Goal: Transaction & Acquisition: Book appointment/travel/reservation

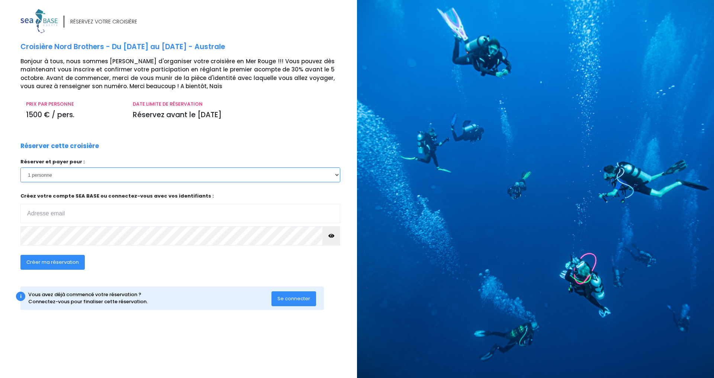
click at [335, 174] on select "1 personne 2 personnes 3 personnes 4 personnes 5 personnes 6 personnes 7 person…" at bounding box center [180, 174] width 320 height 15
select select "2"
click at [20, 167] on select "1 personne 2 personnes 3 personnes 4 personnes 5 personnes 6 personnes 7 person…" at bounding box center [180, 174] width 320 height 15
click at [52, 216] on input "email" at bounding box center [180, 213] width 320 height 19
type input "jreynes@interparfums.fr"
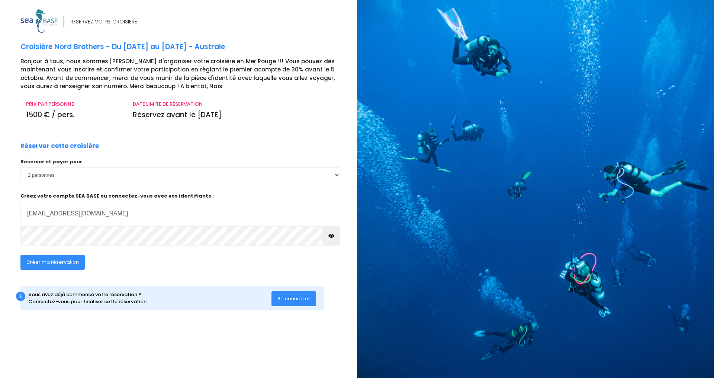
click at [59, 265] on span "Créer ma réservation" at bounding box center [52, 261] width 52 height 7
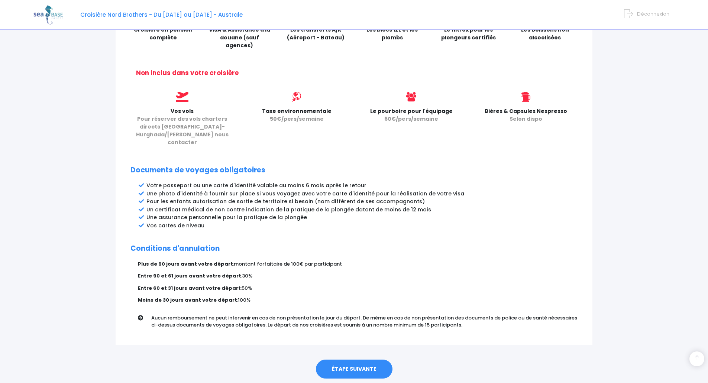
scroll to position [289, 0]
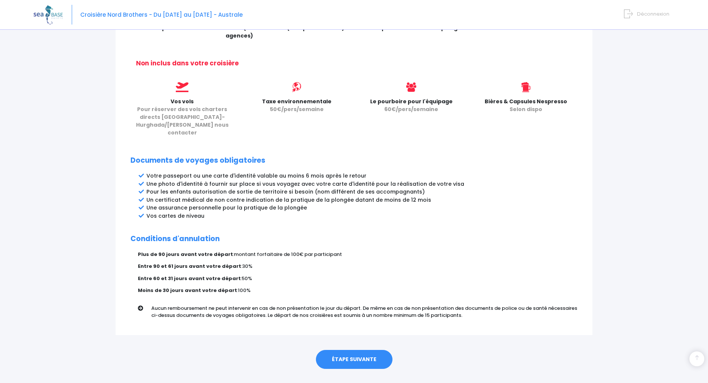
click at [357, 350] on link "ÉTAPE SUIVANTE" at bounding box center [354, 359] width 77 height 19
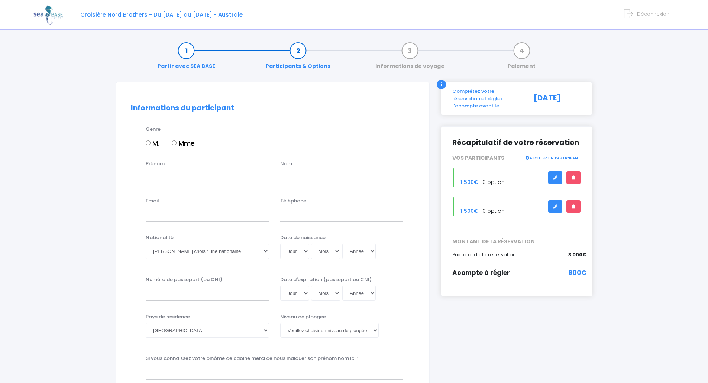
scroll to position [37, 0]
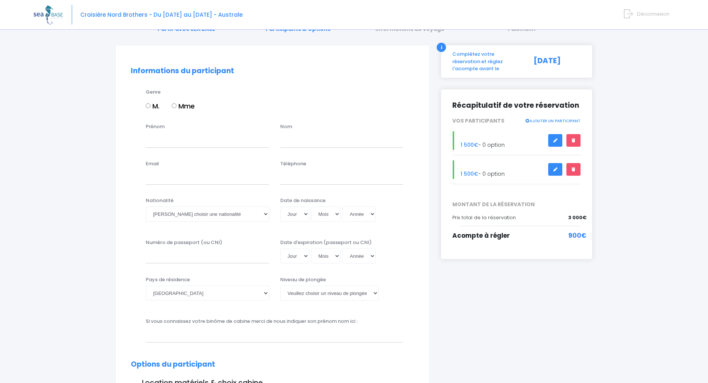
click at [147, 107] on input "M." at bounding box center [148, 105] width 5 height 5
radio input "true"
click at [162, 142] on input "Prénom" at bounding box center [207, 140] width 123 height 15
type input "Joaquin"
click at [305, 138] on input "text" at bounding box center [341, 140] width 123 height 15
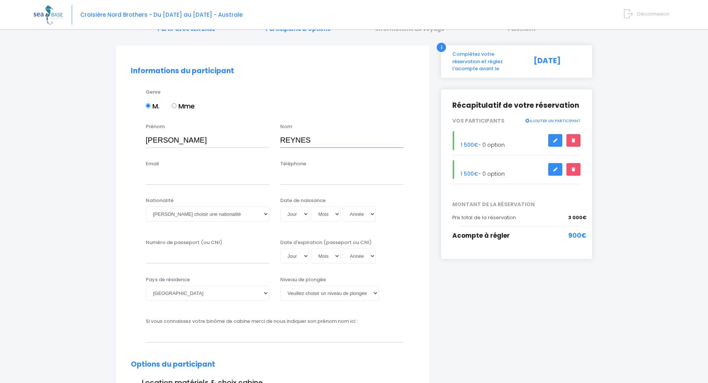
type input "REYNES"
click at [200, 178] on input "Email" at bounding box center [207, 177] width 123 height 15
type input "jreynes@interparfums.fr"
click at [292, 179] on input "Téléphone" at bounding box center [341, 177] width 123 height 15
type input "0"
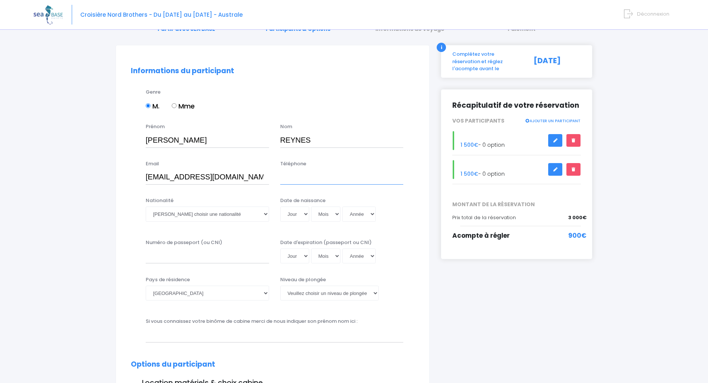
type input "3"
type input "0033686302589"
click at [266, 213] on select "Veuillez choisir une nationalité Afghane Albanaise Algerienne Allemande America…" at bounding box center [207, 214] width 123 height 15
select select "Française"
click at [146, 207] on select "Veuillez choisir une nationalité Afghane Albanaise Algerienne Allemande America…" at bounding box center [207, 214] width 123 height 15
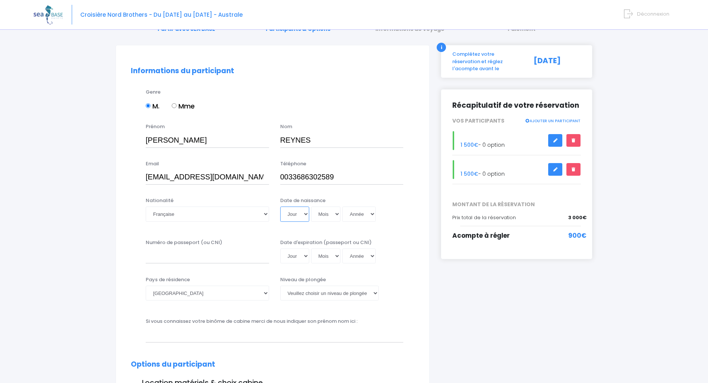
click at [304, 213] on select "Jour 01 02 03 04 05 06 07 08 09 10 11 12 13 14 15 16 17 18 19 20 21 22 23 24 25…" at bounding box center [294, 214] width 29 height 15
select select "06"
click at [280, 207] on select "Jour 01 02 03 04 05 06 07 08 09 10 11 12 13 14 15 16 17 18 19 20 21 22 23 24 25…" at bounding box center [294, 214] width 29 height 15
click at [335, 213] on select "Mois 01 02 03 04 05 06 07 08 09 10 11 12" at bounding box center [326, 214] width 30 height 15
select select "09"
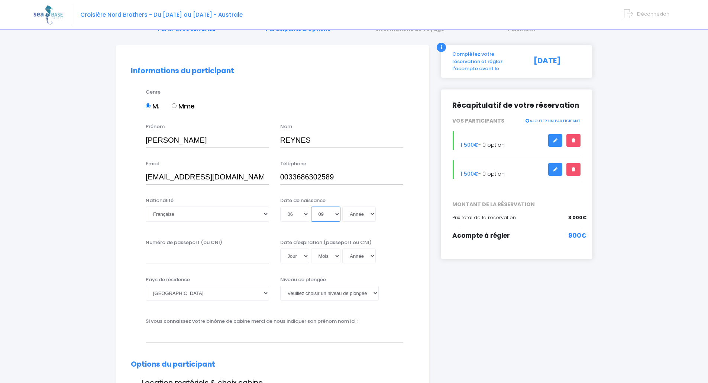
click at [311, 207] on select "Mois 01 02 03 04 05 06 07 08 09 10 11 12" at bounding box center [326, 214] width 30 height 15
click at [369, 211] on select "Année 2045 2044 2043 2042 2041 2040 2039 2038 2037 2036 2035 2034 2033 2032 203…" at bounding box center [358, 214] width 33 height 15
select select "1964"
click at [342, 207] on select "Année 2045 2044 2043 2042 2041 2040 2039 2038 2037 2036 2035 2034 2033 2032 203…" at bounding box center [358, 214] width 33 height 15
type input "1964-09-06"
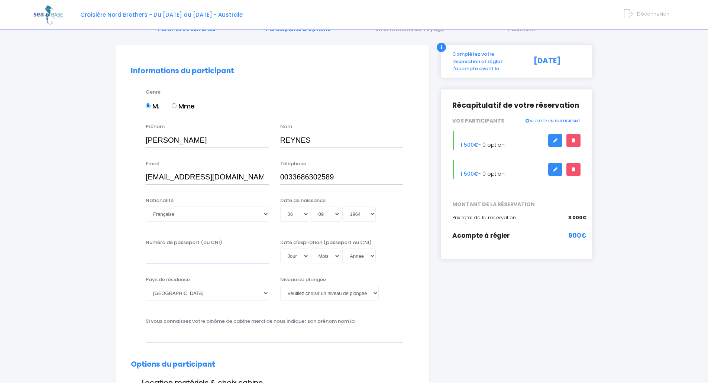
click at [173, 259] on input "Numéro de passeport (ou CNI)" at bounding box center [207, 256] width 123 height 15
type input "25FA38178"
click at [303, 255] on select "Jour 01 02 03 04 05 06 07 08 09 10 11 12 13 14 15 16 17 18 19 20 21 22 23 24 25…" at bounding box center [294, 256] width 29 height 15
select select "17"
click at [280, 249] on select "Jour 01 02 03 04 05 06 07 08 09 10 11 12 13 14 15 16 17 18 19 20 21 22 23 24 25…" at bounding box center [294, 256] width 29 height 15
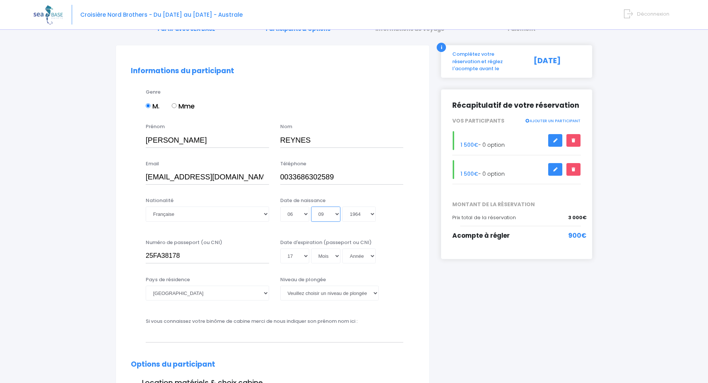
click at [337, 213] on select "Mois 01 02 03 04 05 06 07 08 09 10 11 12" at bounding box center [326, 214] width 30 height 15
select select "08"
click at [311, 207] on select "Mois 01 02 03 04 05 06 07 08 09 10 11 12" at bounding box center [326, 214] width 30 height 15
type input "1964-08-06"
click at [337, 214] on select "Mois 01 02 03 04 05 06 07 08 09 10 11 12" at bounding box center [326, 214] width 30 height 15
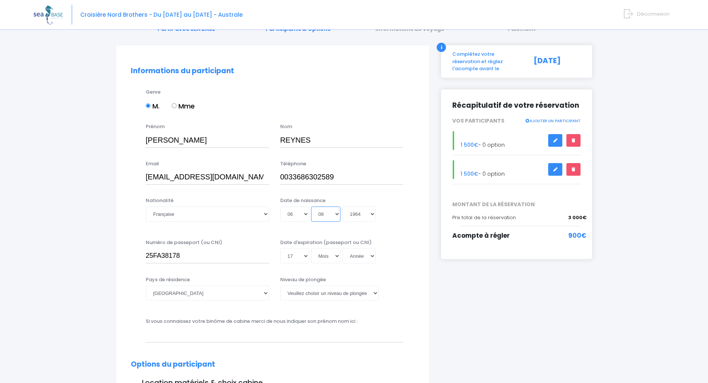
select select "09"
click at [311, 207] on select "Mois 01 02 03 04 05 06 07 08 09 10 11 12" at bounding box center [326, 214] width 30 height 15
type input "1964-09-06"
click at [338, 256] on select "Mois 01 02 03 04 05 06 07 08 09 10 11 12" at bounding box center [326, 256] width 30 height 15
select select "08"
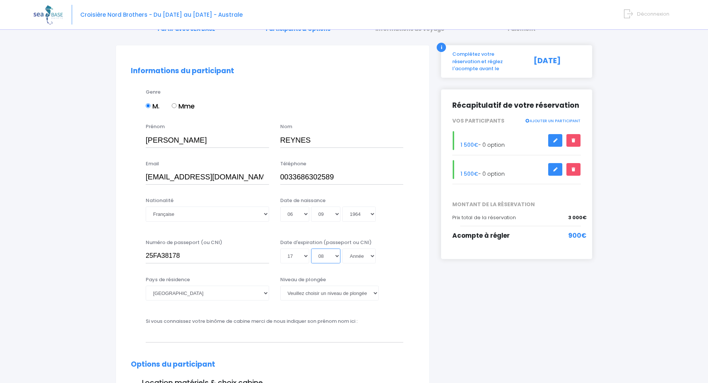
click at [311, 249] on select "Mois 01 02 03 04 05 06 07 08 09 10 11 12" at bounding box center [326, 256] width 30 height 15
click at [372, 256] on select "Année 2045 2044 2043 2042 2041 2040 2039 2038 2037 2036 2035 2034 2033 2032 203…" at bounding box center [358, 256] width 33 height 15
select select "2035"
click at [342, 249] on select "Année 2045 2044 2043 2042 2041 2040 2039 2038 2037 2036 2035 2034 2033 2032 203…" at bounding box center [358, 256] width 33 height 15
type input "2035-08-17"
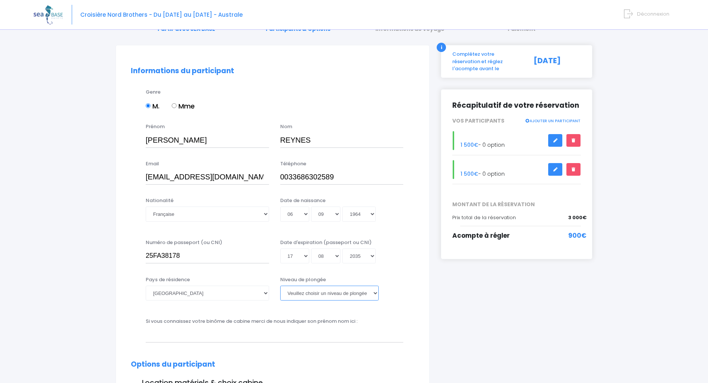
click at [376, 292] on select "Veuillez choisir un niveau de plongée Non plongeur Junior OW diver Adventure OW…" at bounding box center [329, 293] width 98 height 15
select select "N4"
click at [280, 286] on select "Veuillez choisir un niveau de plongée Non plongeur Junior OW diver Adventure OW…" at bounding box center [329, 293] width 98 height 15
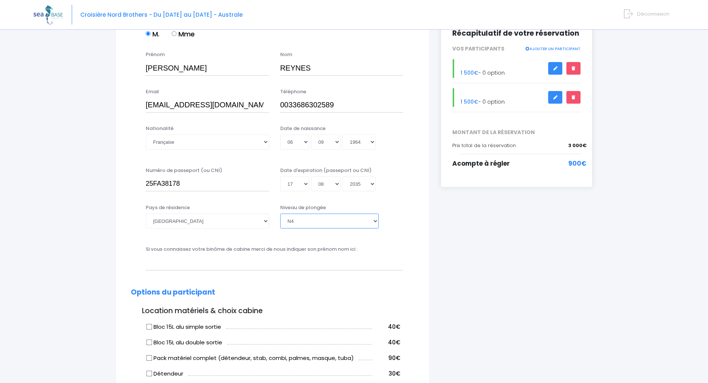
scroll to position [111, 0]
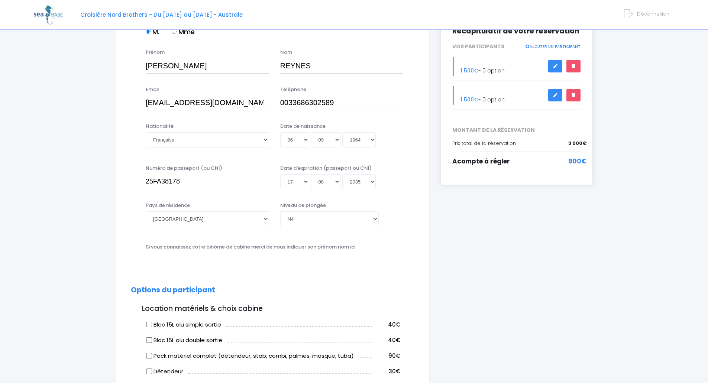
click at [158, 262] on input "text" at bounding box center [275, 260] width 258 height 15
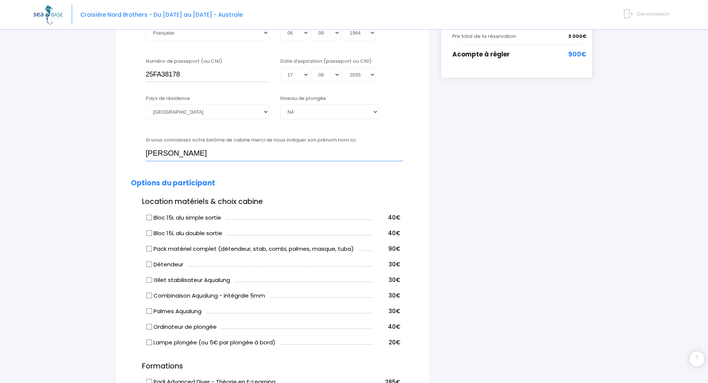
scroll to position [223, 0]
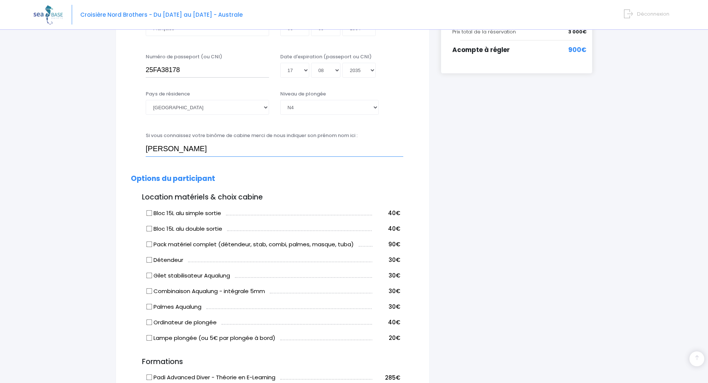
type input "REYNES CECILE"
click at [150, 214] on input "Bloc 15L alu simple sortie" at bounding box center [149, 213] width 6 height 6
checkbox input "true"
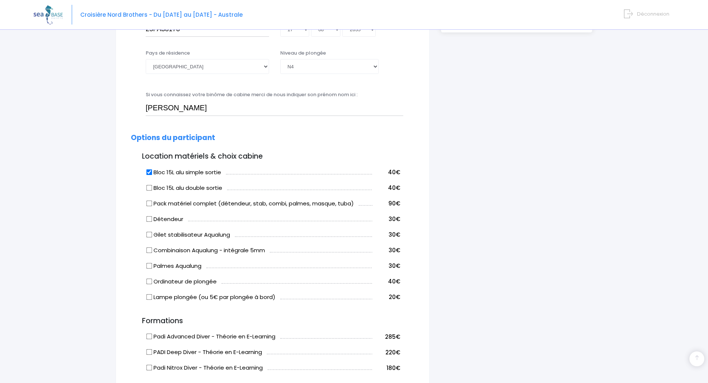
scroll to position [297, 0]
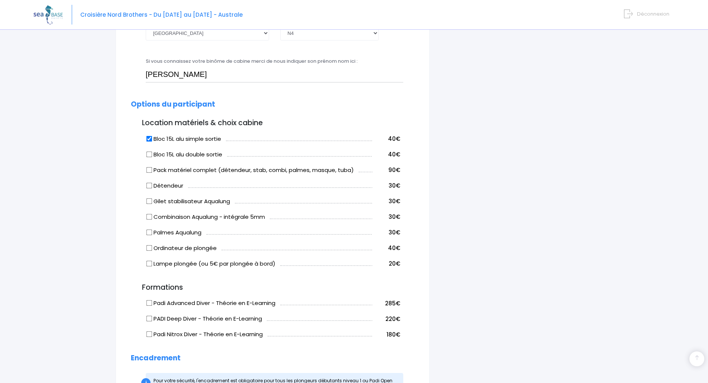
click at [150, 155] on input "Bloc 15L alu double sortie" at bounding box center [149, 154] width 6 height 6
checkbox input "true"
click at [149, 139] on input "Bloc 15L alu simple sortie" at bounding box center [149, 139] width 6 height 6
checkbox input "false"
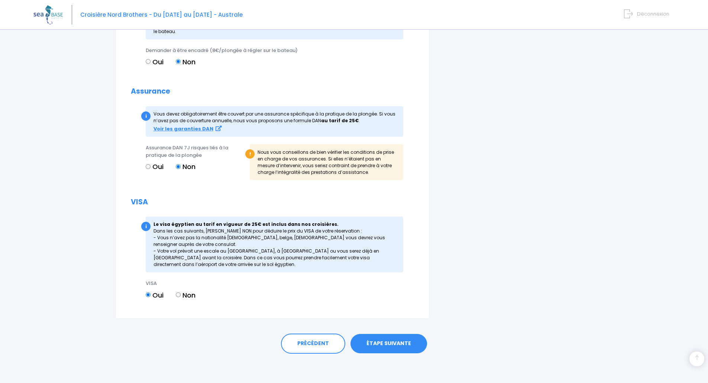
scroll to position [660, 0]
click at [380, 345] on link "ÉTAPE SUIVANTE" at bounding box center [388, 343] width 77 height 19
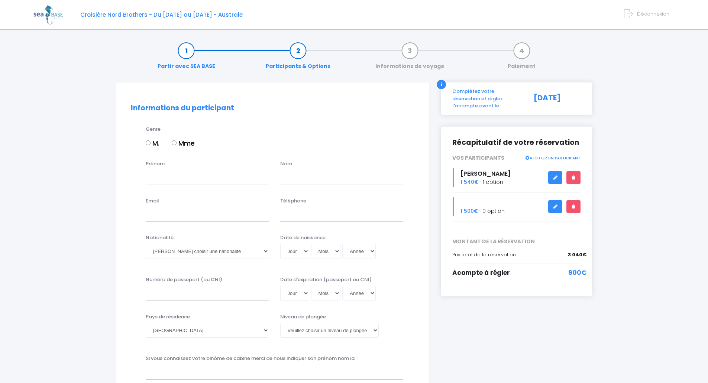
click at [175, 143] on input "Mme" at bounding box center [174, 142] width 5 height 5
radio input "true"
click at [169, 177] on input "Prénom" at bounding box center [207, 177] width 123 height 15
type input "Cecile"
click at [285, 176] on input "text" at bounding box center [341, 177] width 123 height 15
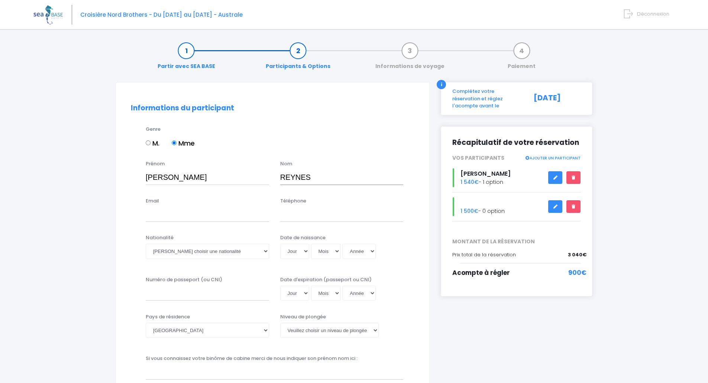
type input "REYNES"
click at [178, 212] on input "Email" at bounding box center [207, 214] width 123 height 15
click at [156, 217] on input "Email" at bounding box center [207, 214] width 123 height 15
click at [242, 216] on input "cecile.reynes@francetravail" at bounding box center [207, 214] width 123 height 15
type input "cecile.reynes@francetravail.fr"
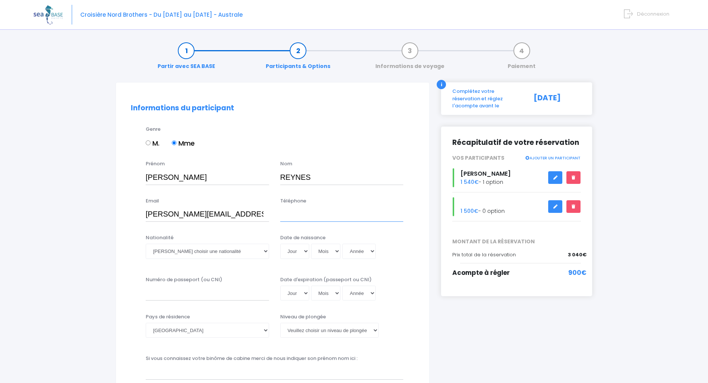
click at [293, 216] on input "Téléphone" at bounding box center [341, 214] width 123 height 15
type input "0033663336527"
click at [263, 251] on select "Veuillez choisir une nationalité Afghane Albanaise Algerienne Allemande America…" at bounding box center [207, 251] width 123 height 15
select select "Française"
click at [146, 244] on select "Veuillez choisir une nationalité Afghane Albanaise Algerienne Allemande America…" at bounding box center [207, 251] width 123 height 15
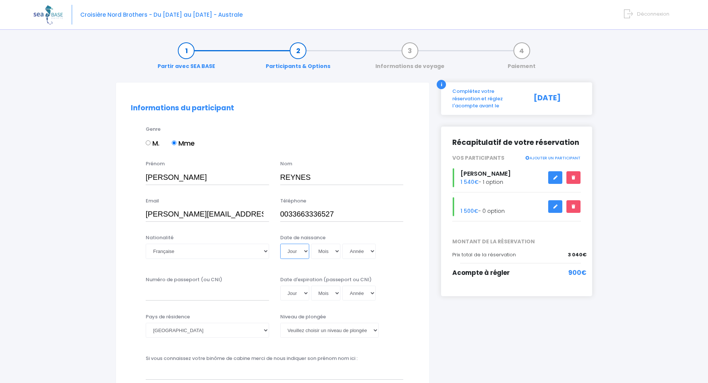
click at [304, 251] on select "Jour 01 02 03 04 05 06 07 08 09 10 11 12 13 14 15 16 17 18 19 20 21 22 23 24 25…" at bounding box center [294, 251] width 29 height 15
select select "02"
click at [280, 244] on select "Jour 01 02 03 04 05 06 07 08 09 10 11 12 13 14 15 16 17 18 19 20 21 22 23 24 25…" at bounding box center [294, 251] width 29 height 15
click at [337, 256] on select "Mois 01 02 03 04 05 06 07 08 09 10 11 12" at bounding box center [326, 251] width 30 height 15
select select "04"
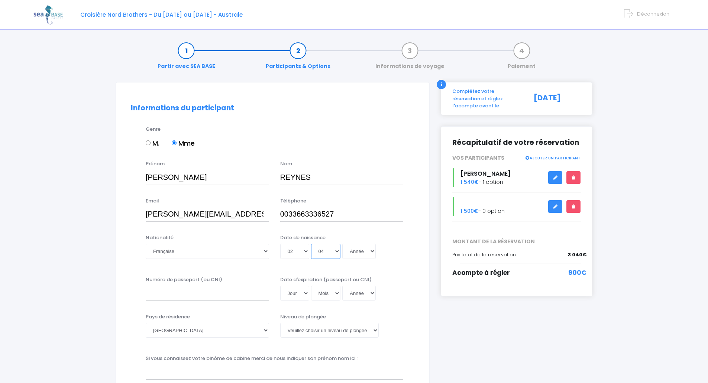
click at [311, 244] on select "Mois 01 02 03 04 05 06 07 08 09 10 11 12" at bounding box center [326, 251] width 30 height 15
click at [370, 250] on select "Année 2045 2044 2043 2042 2041 2040 2039 2038 2037 2036 2035 2034 2033 2032 203…" at bounding box center [358, 251] width 33 height 15
select select "1967"
click at [342, 244] on select "Année 2045 2044 2043 2042 2041 2040 2039 2038 2037 2036 2035 2034 2033 2032 203…" at bounding box center [358, 251] width 33 height 15
type input "1967-04-02"
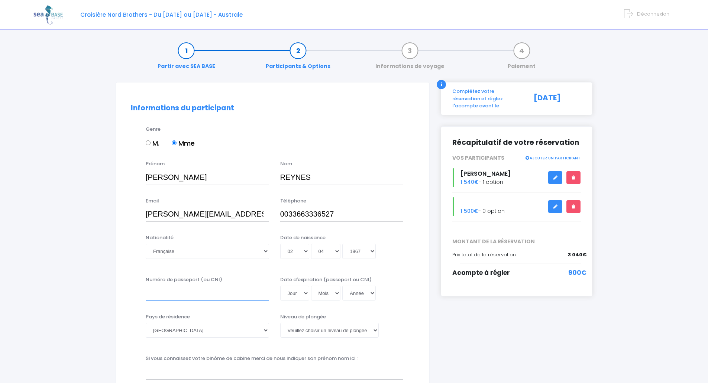
click at [188, 294] on input "Numéro de passeport (ou CNI)" at bounding box center [207, 293] width 123 height 15
click at [229, 295] on input "Numéro de passeport (ou CNI)" at bounding box center [207, 293] width 123 height 15
type input "16DA62846"
click at [307, 293] on select "Jour 01 02 03 04 05 06 07 08 09 10 11 12 13 14 15 16 17 18 19 20 21 22 23 24 25…" at bounding box center [294, 293] width 29 height 15
select select "17"
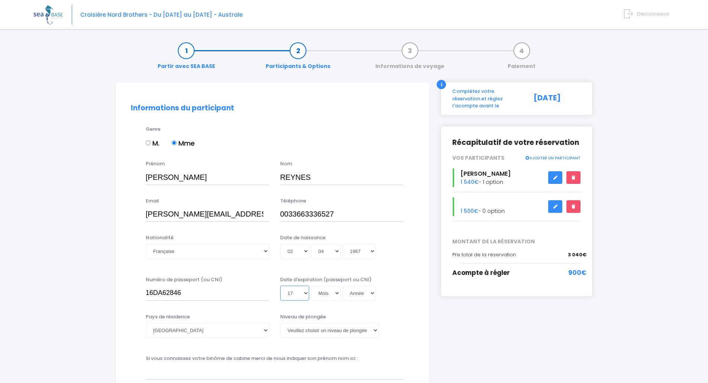
click at [280, 286] on select "Jour 01 02 03 04 05 06 07 08 09 10 11 12 13 14 15 16 17 18 19 20 21 22 23 24 25…" at bounding box center [294, 293] width 29 height 15
click at [337, 294] on select "Mois 01 02 03 04 05 06 07 08 09 10 11 12" at bounding box center [326, 293] width 30 height 15
select select "10"
click at [311, 286] on select "Mois 01 02 03 04 05 06 07 08 09 10 11 12" at bounding box center [326, 293] width 30 height 15
click at [372, 292] on select "Année 2045 2044 2043 2042 2041 2040 2039 2038 2037 2036 2035 2034 2033 2032 203…" at bounding box center [358, 293] width 33 height 15
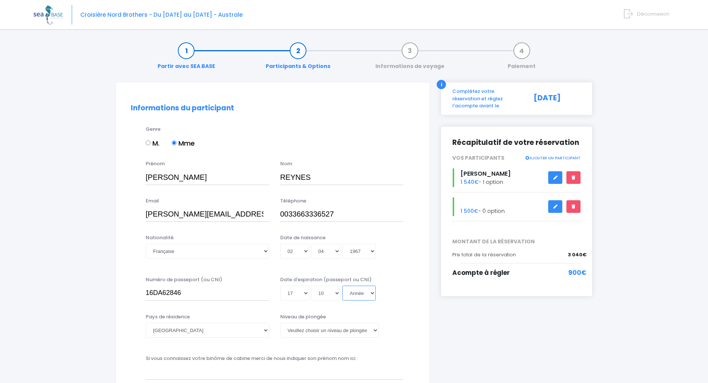
select select "2026"
click at [342, 286] on select "Année 2045 2044 2043 2042 2041 2040 2039 2038 2037 2036 2035 2034 2033 2032 203…" at bounding box center [358, 293] width 33 height 15
type input "2026-10-17"
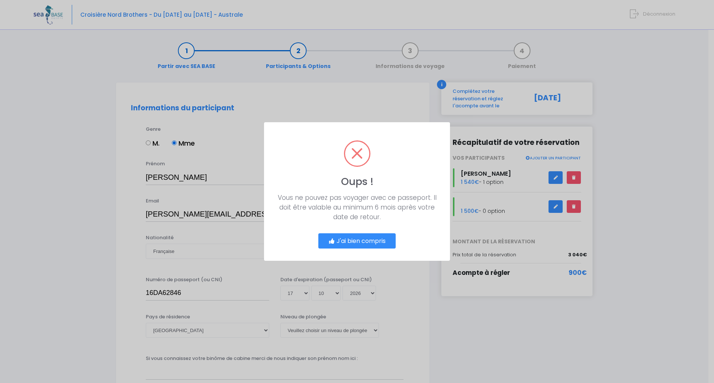
click at [362, 242] on button "J'ai bien compris" at bounding box center [356, 241] width 77 height 16
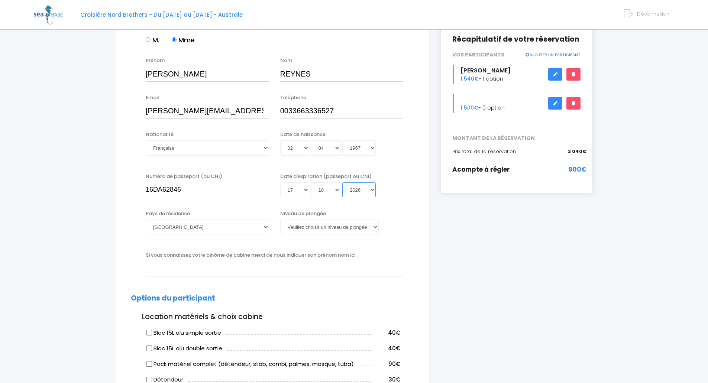
scroll to position [111, 0]
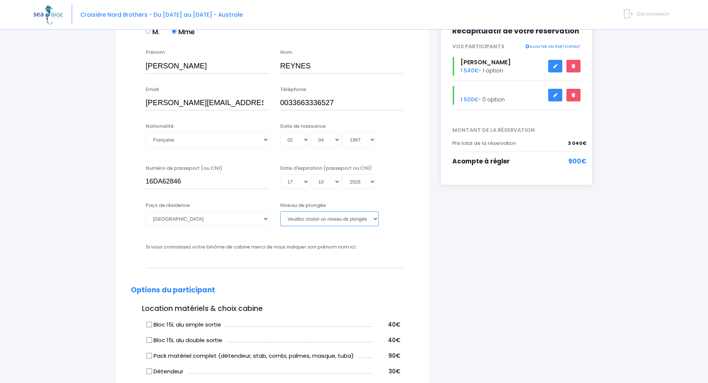
click at [375, 217] on select "Veuillez choisir un niveau de plongée Non plongeur Junior OW diver Adventure OW…" at bounding box center [329, 218] width 98 height 15
select select "N3"
click at [280, 211] on select "Veuillez choisir un niveau de plongée Non plongeur Junior OW diver Adventure OW…" at bounding box center [329, 218] width 98 height 15
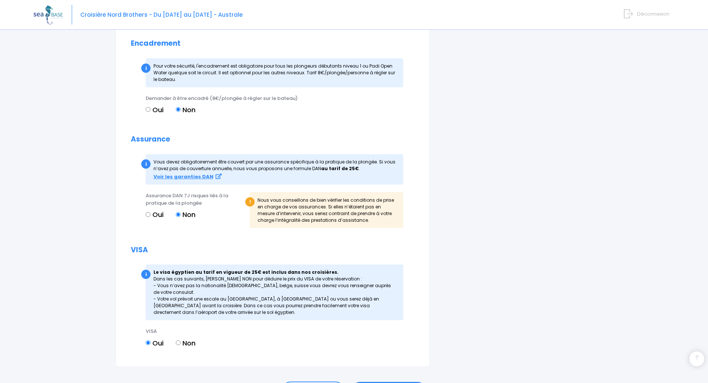
scroll to position [632, 0]
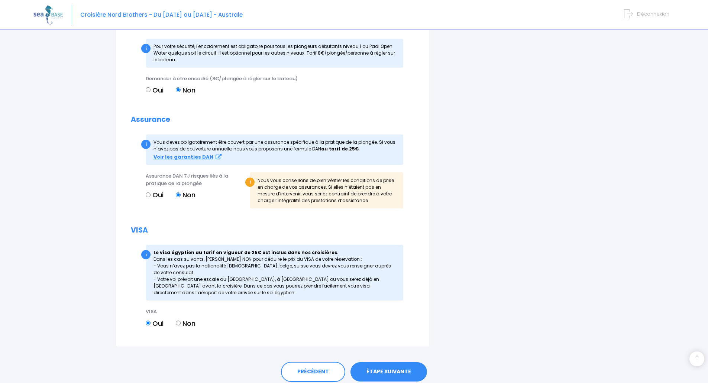
click at [397, 373] on link "ÉTAPE SUIVANTE" at bounding box center [388, 371] width 77 height 19
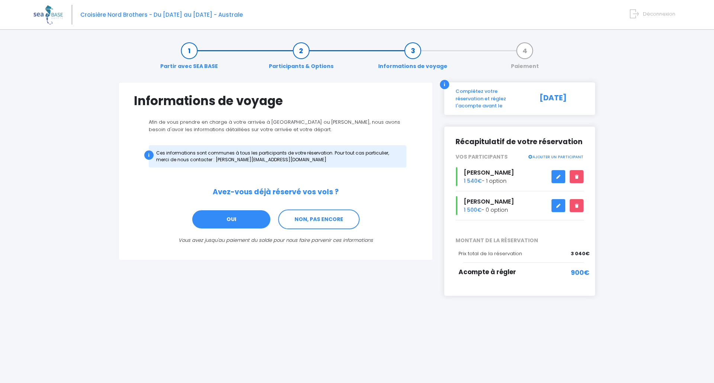
click at [241, 219] on link "OUI" at bounding box center [231, 220] width 80 height 20
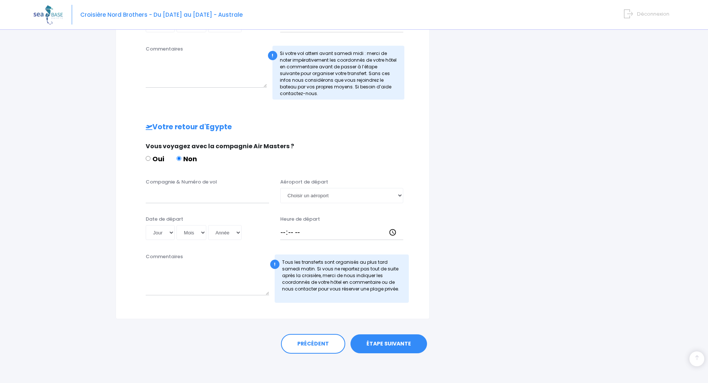
scroll to position [346, 0]
click at [388, 343] on link "ÉTAPE SUIVANTE" at bounding box center [388, 343] width 77 height 19
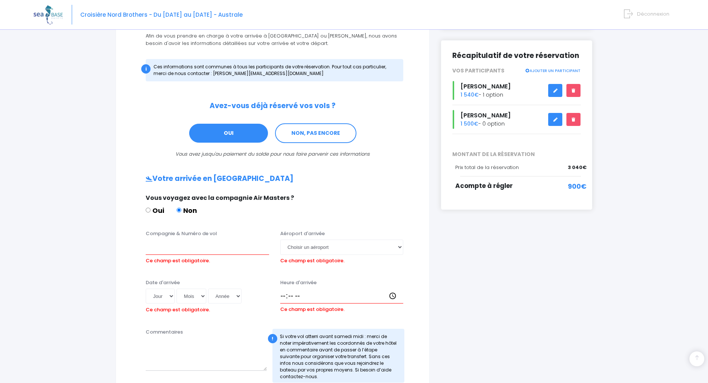
scroll to position [66, 0]
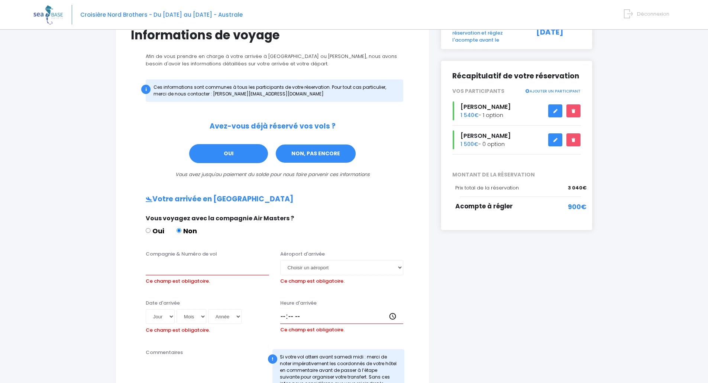
click at [329, 153] on link "NON, PAS ENCORE" at bounding box center [315, 154] width 81 height 20
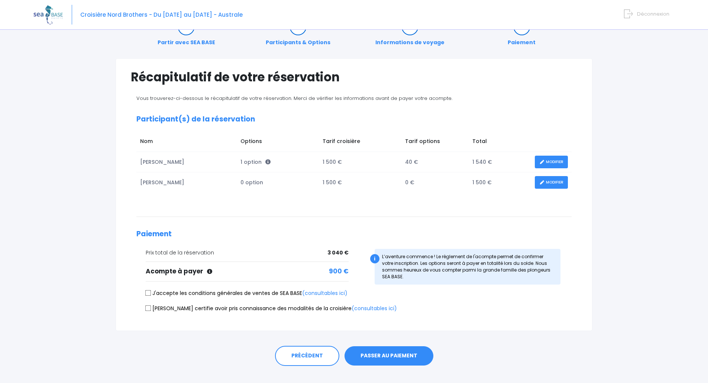
scroll to position [36, 0]
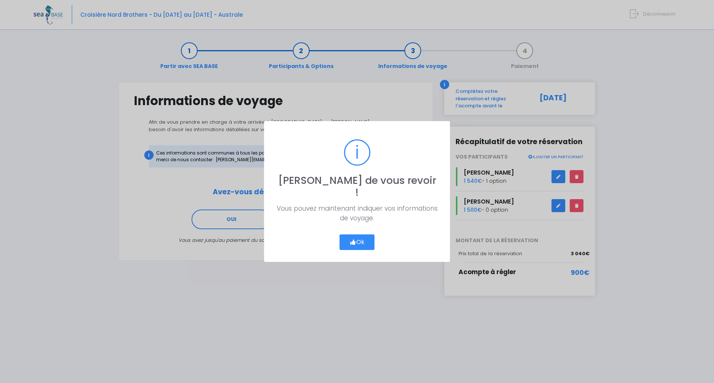
click at [363, 237] on button "Ok" at bounding box center [356, 242] width 35 height 16
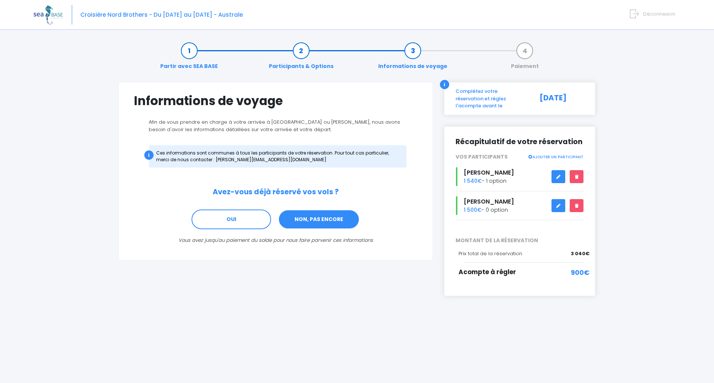
click at [320, 223] on link "NON, PAS ENCORE" at bounding box center [318, 220] width 81 height 20
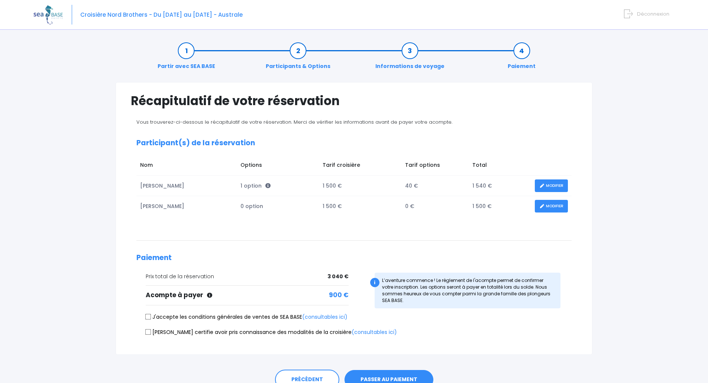
scroll to position [36, 0]
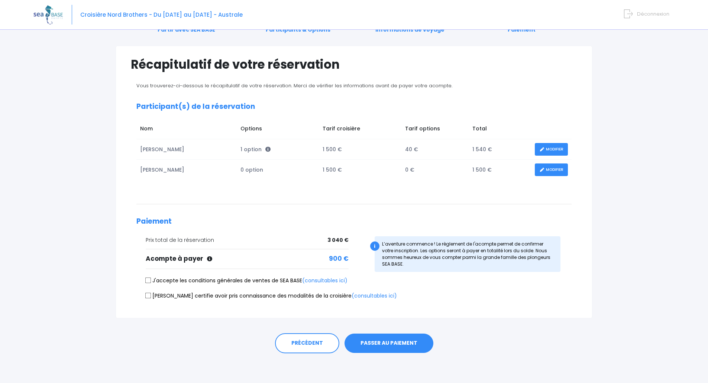
click at [375, 343] on button "PASSER AU PAIEMENT" at bounding box center [388, 343] width 89 height 19
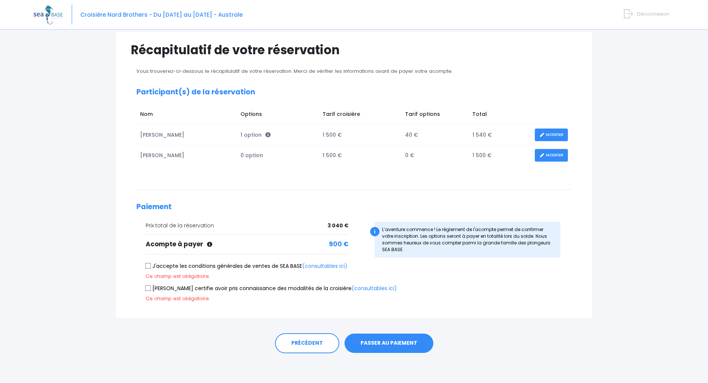
click at [148, 266] on input "J'accepte les conditions générales de ventes de SEA BASE (consultables ici)" at bounding box center [148, 266] width 6 height 6
checkbox input "true"
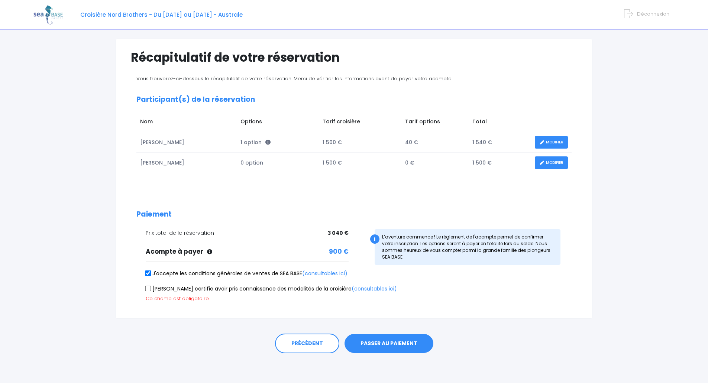
click at [147, 289] on input "Je certifie avoir pris connaissance des modalités de la croisière (consultables…" at bounding box center [148, 288] width 6 height 6
checkbox input "true"
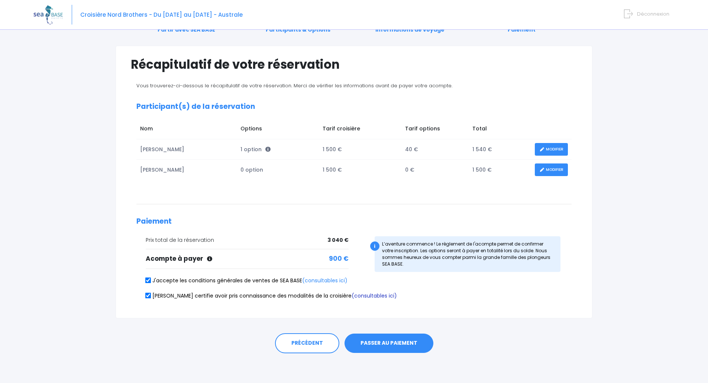
click at [352, 295] on link "(consultables ici)" at bounding box center [374, 295] width 45 height 7
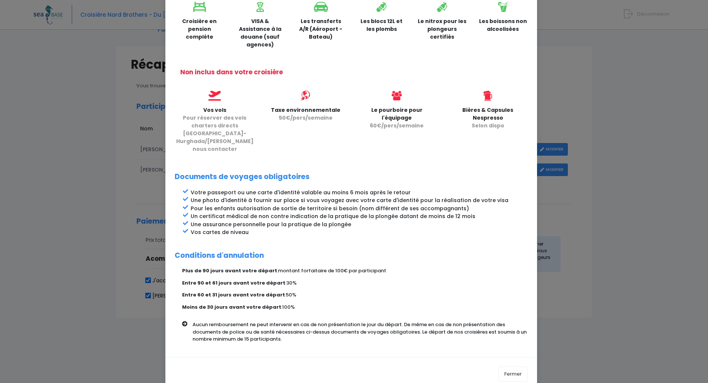
scroll to position [219, 0]
click at [518, 366] on button "Fermer" at bounding box center [512, 373] width 29 height 15
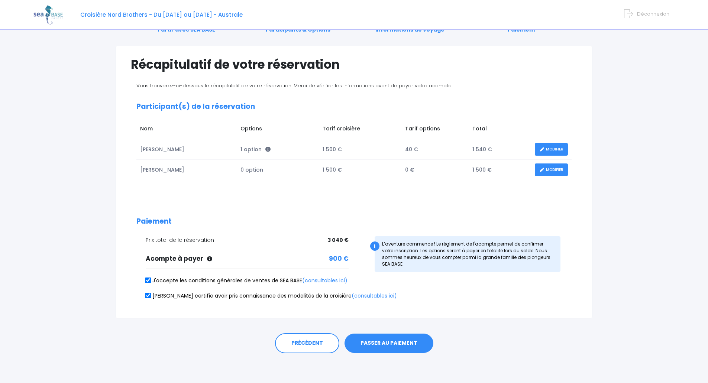
click at [394, 344] on button "PASSER AU PAIEMENT" at bounding box center [388, 343] width 89 height 19
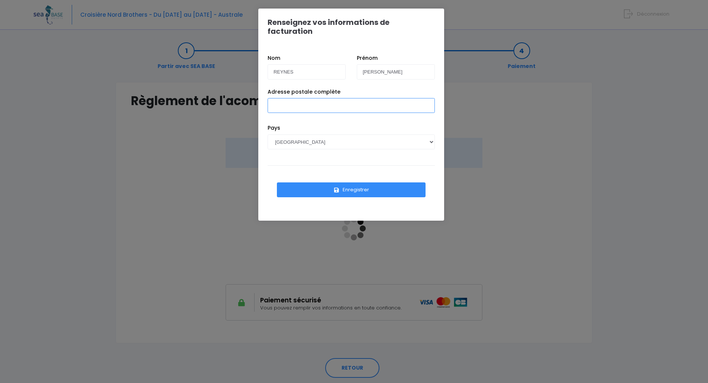
click at [295, 98] on input "Adresse postale complète" at bounding box center [351, 105] width 167 height 15
type input "1 Route de la corniche 76240 BONSECOURS"
click at [345, 182] on button "Enregistrer" at bounding box center [351, 189] width 149 height 15
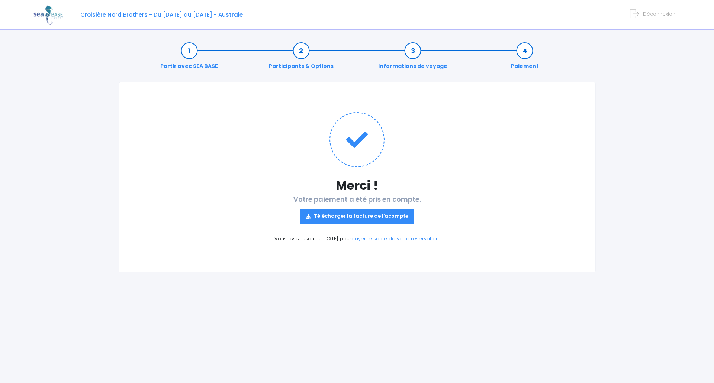
click at [369, 219] on link "Télécharger la facture de l'acompte" at bounding box center [357, 216] width 114 height 15
